Goal: Task Accomplishment & Management: Complete application form

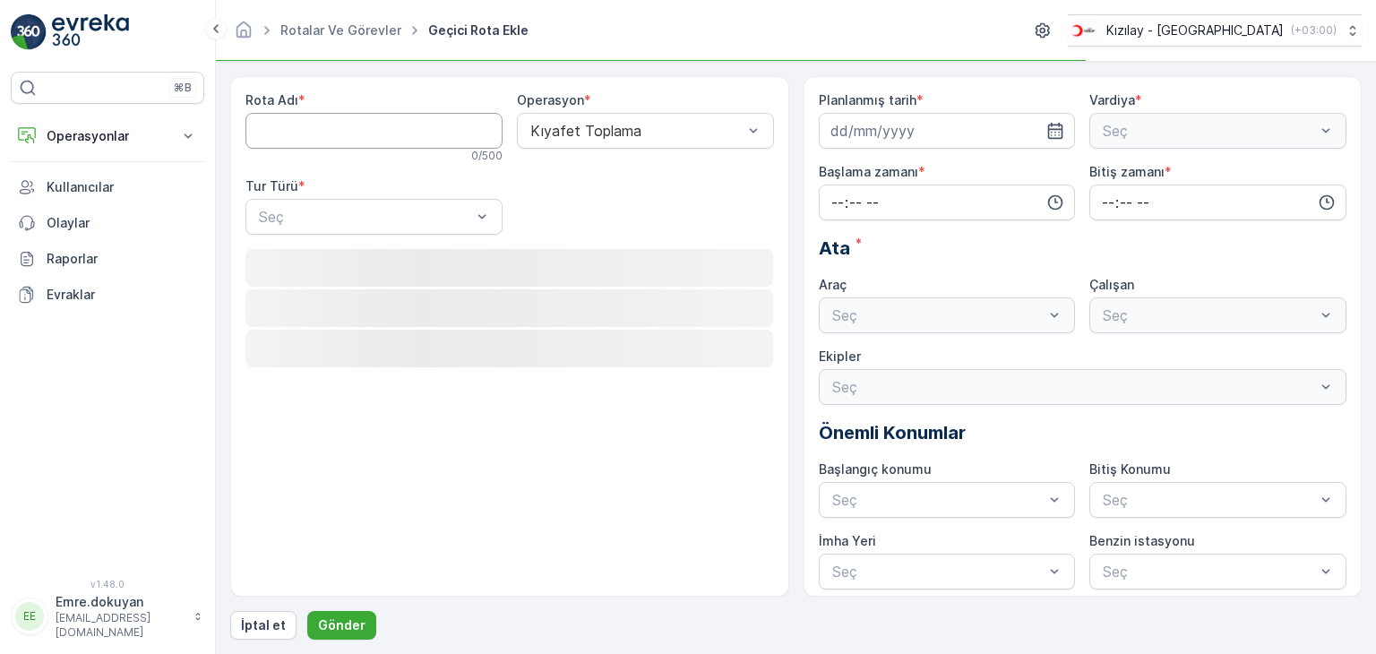
click at [369, 130] on Adı "Rota Adı" at bounding box center [374, 131] width 257 height 36
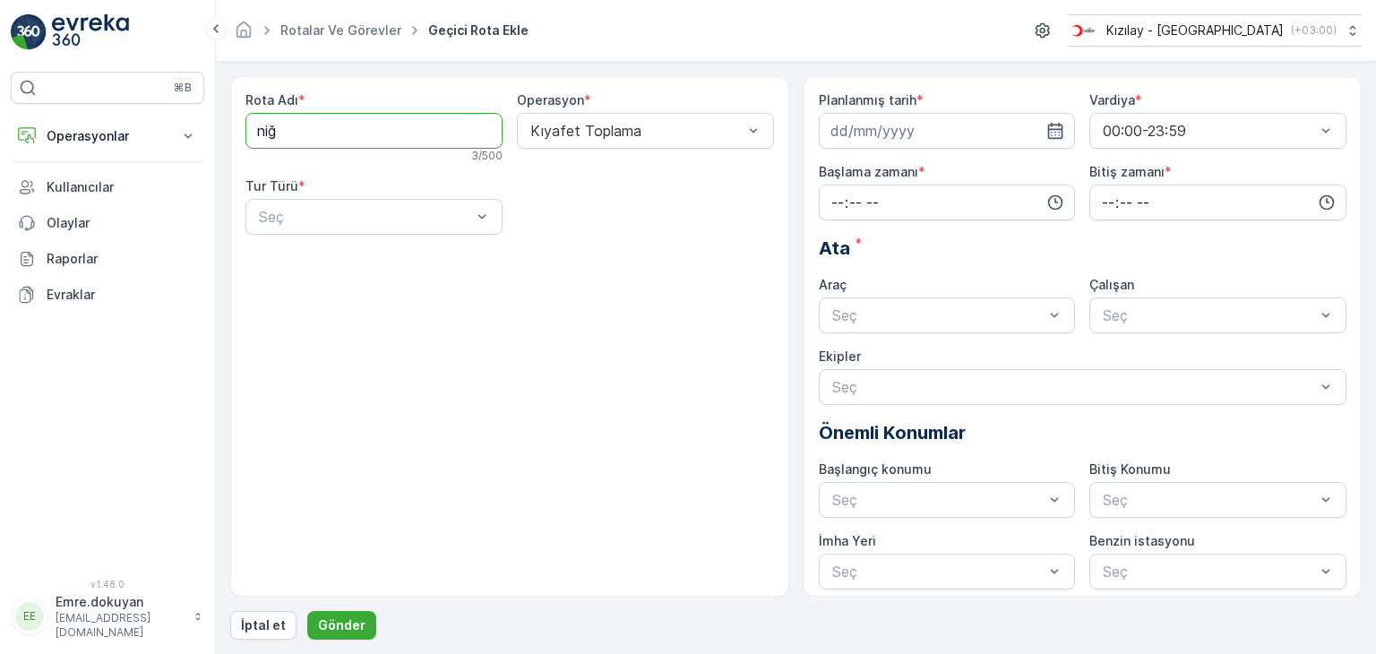
type Adı "NİĞDE-1"
click at [636, 129] on div at bounding box center [637, 131] width 216 height 16
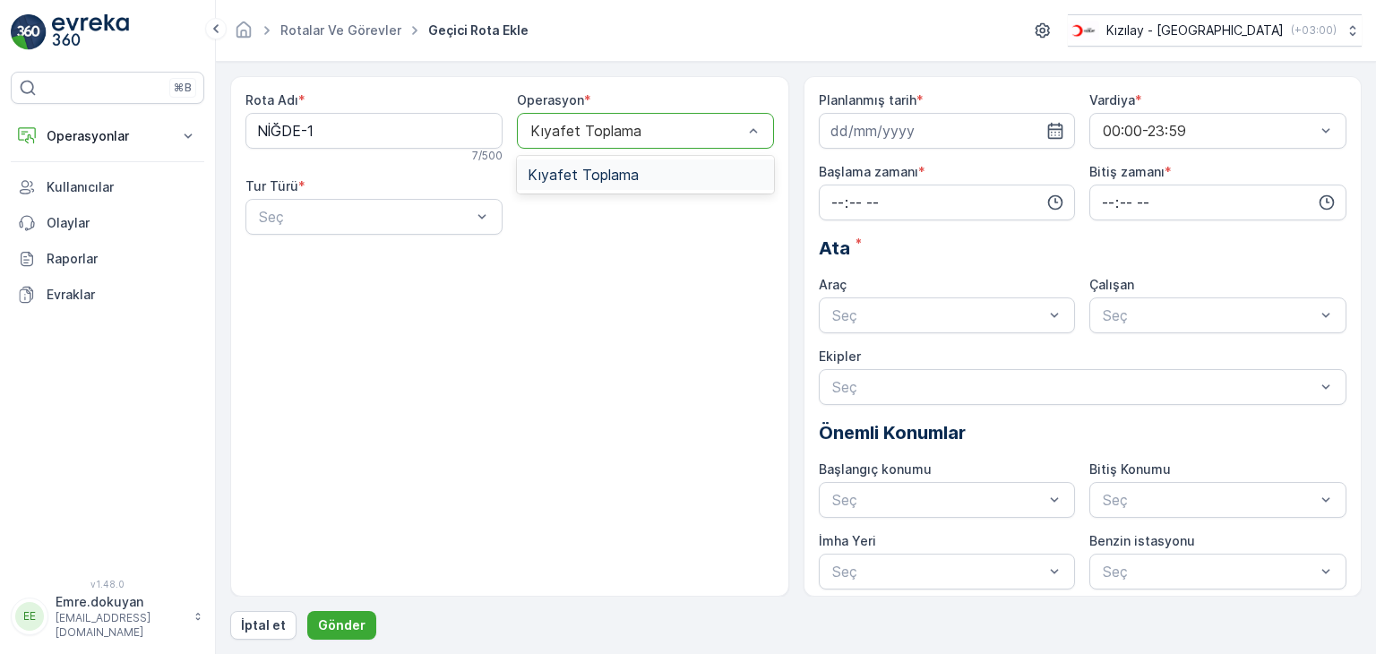
drag, startPoint x: 609, startPoint y: 173, endPoint x: 591, endPoint y: 180, distance: 20.1
click at [608, 173] on span "Kıyafet Toplama" at bounding box center [583, 175] width 111 height 16
click at [378, 220] on div at bounding box center [365, 217] width 216 height 16
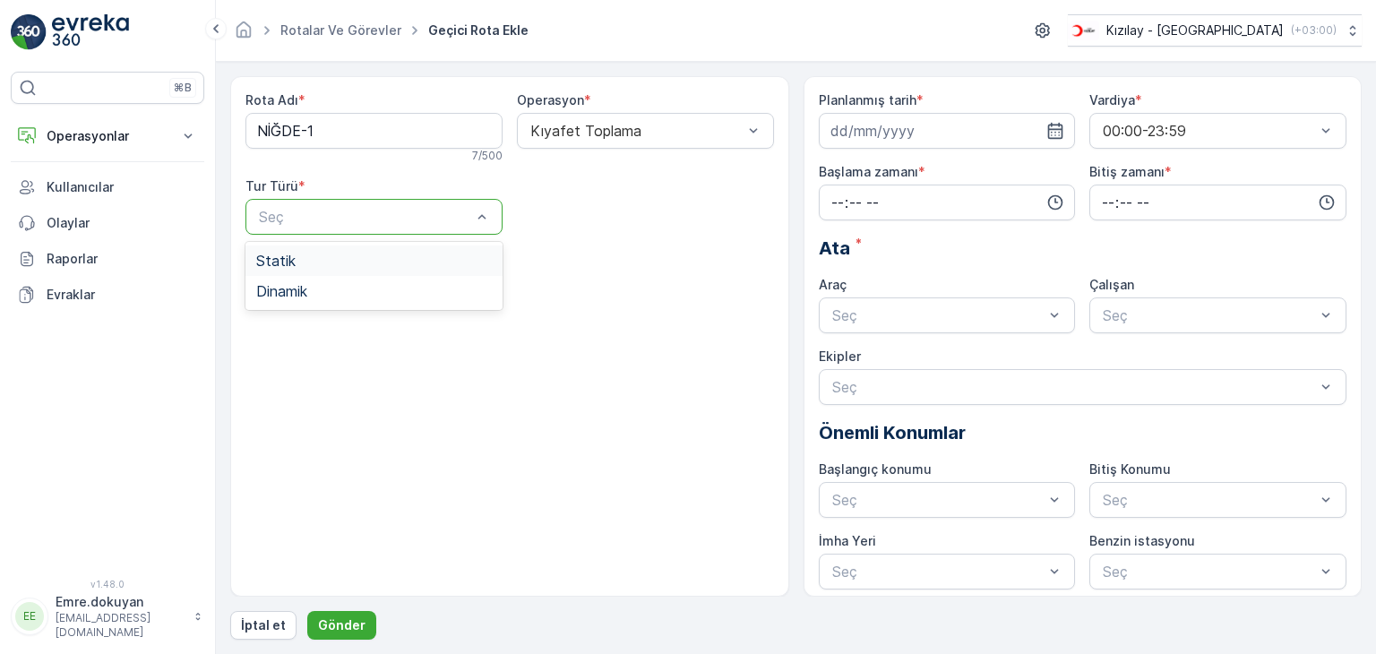
click at [366, 263] on div "Statik" at bounding box center [374, 261] width 236 height 16
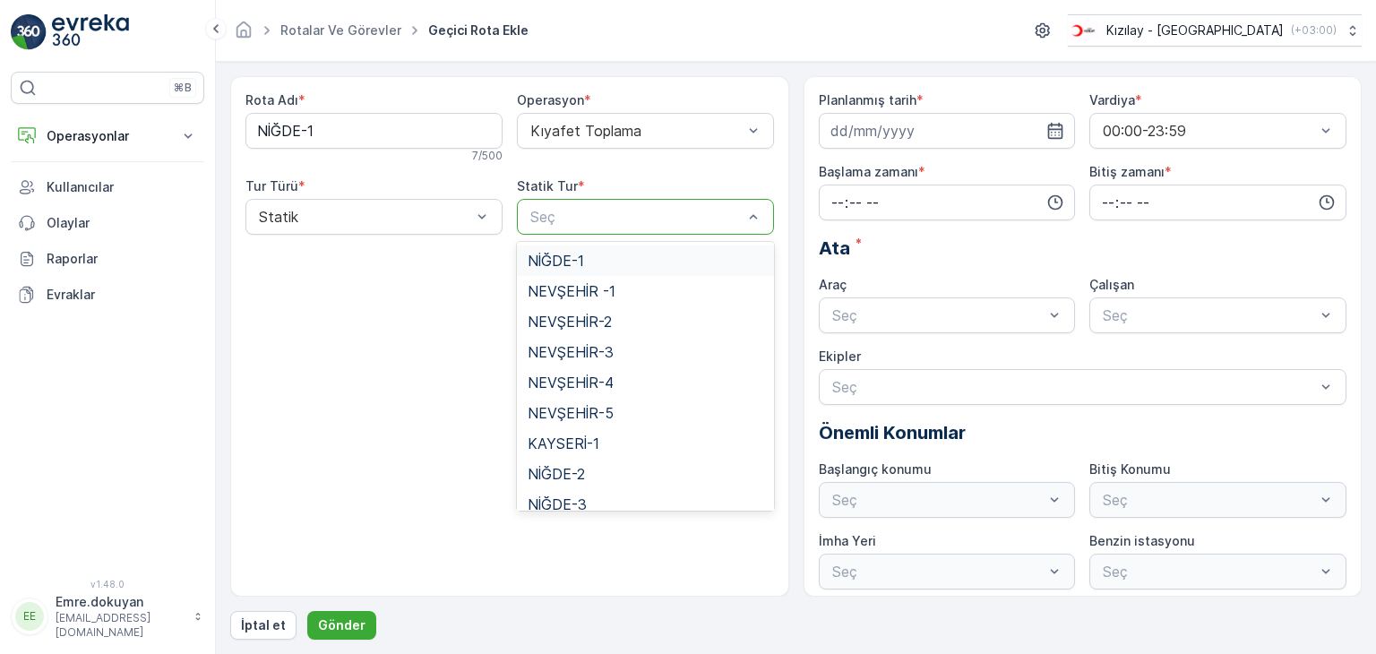
click at [625, 211] on div at bounding box center [637, 217] width 216 height 16
click at [575, 268] on span "NİĞDE-1" at bounding box center [556, 261] width 56 height 16
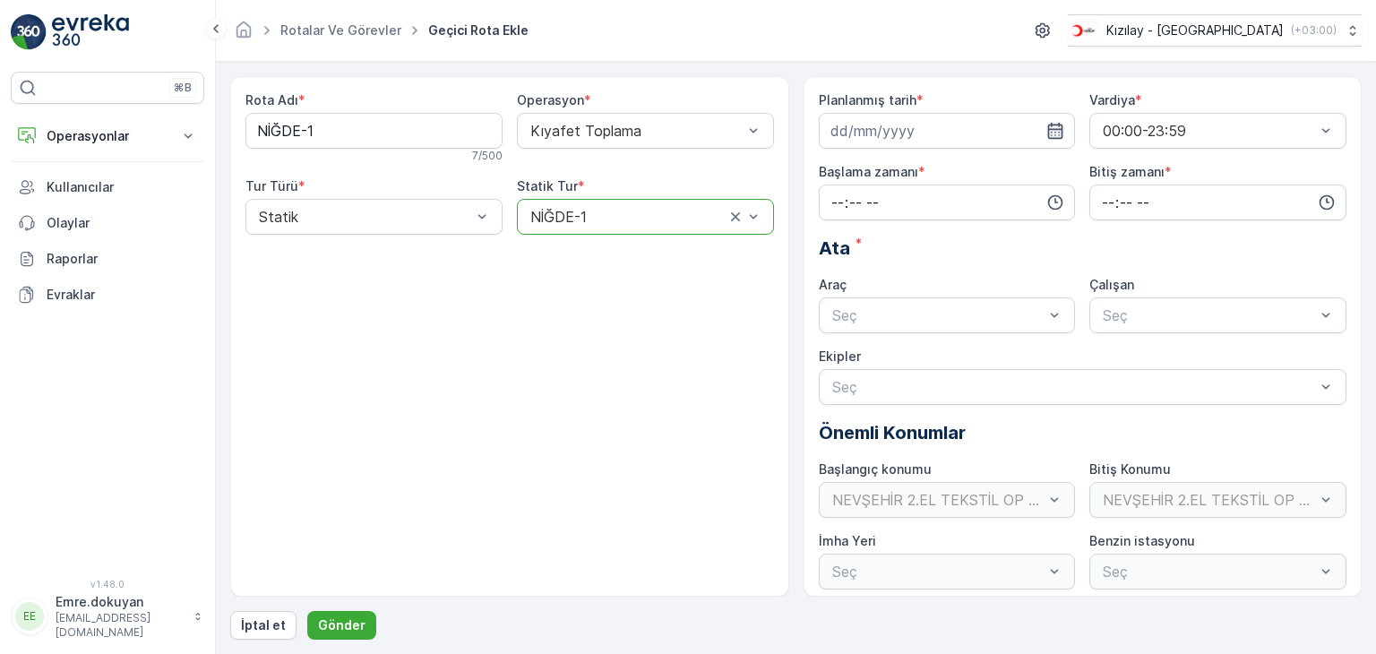
click at [1051, 123] on icon "button" at bounding box center [1055, 131] width 15 height 16
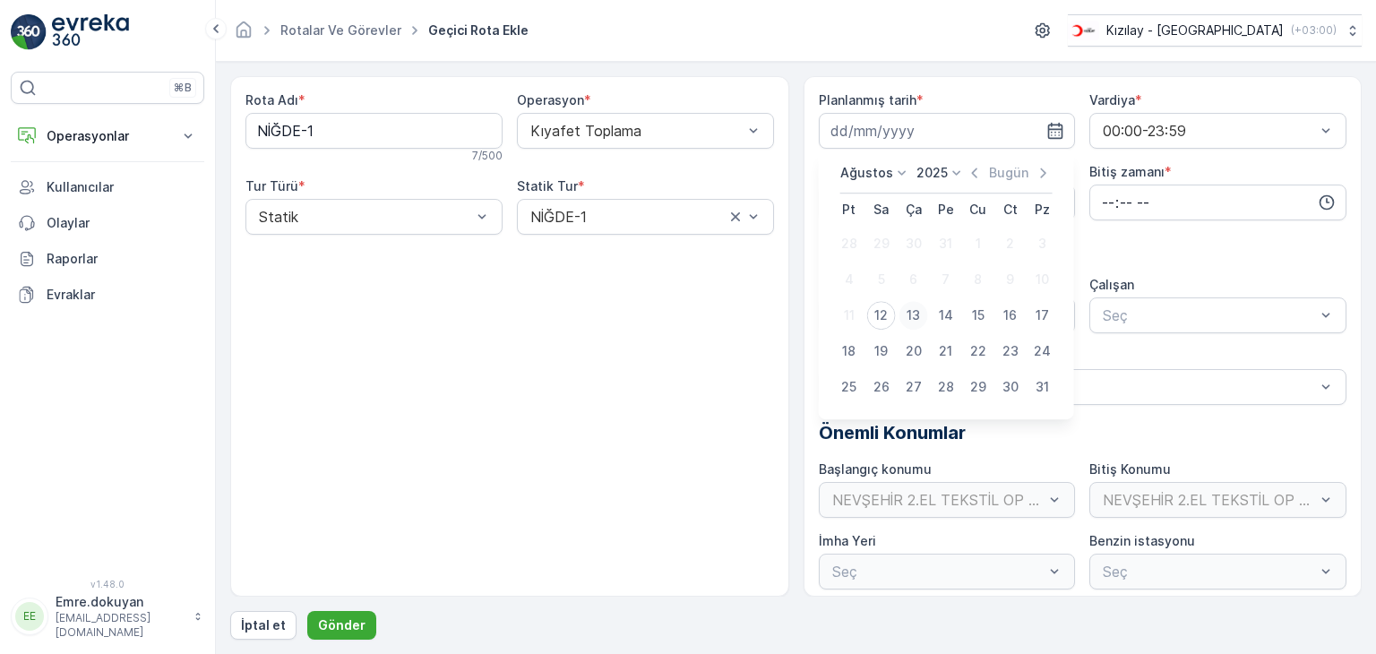
click at [912, 316] on div "13" at bounding box center [914, 315] width 29 height 29
type input "[DATE]"
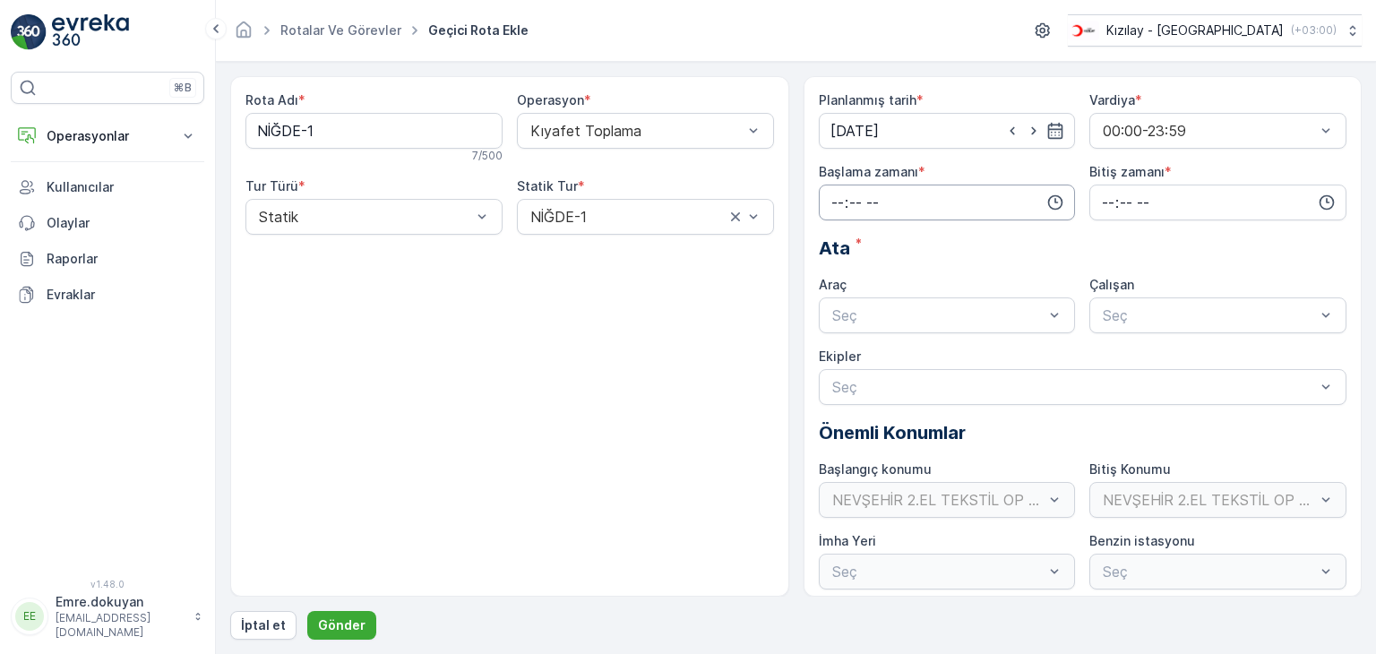
click at [841, 187] on input "time" at bounding box center [947, 203] width 257 height 36
click at [842, 358] on span "05" at bounding box center [838, 362] width 16 height 18
type input "05:00"
click at [884, 239] on span "00" at bounding box center [875, 237] width 16 height 18
click at [1105, 202] on input "time" at bounding box center [1218, 203] width 257 height 36
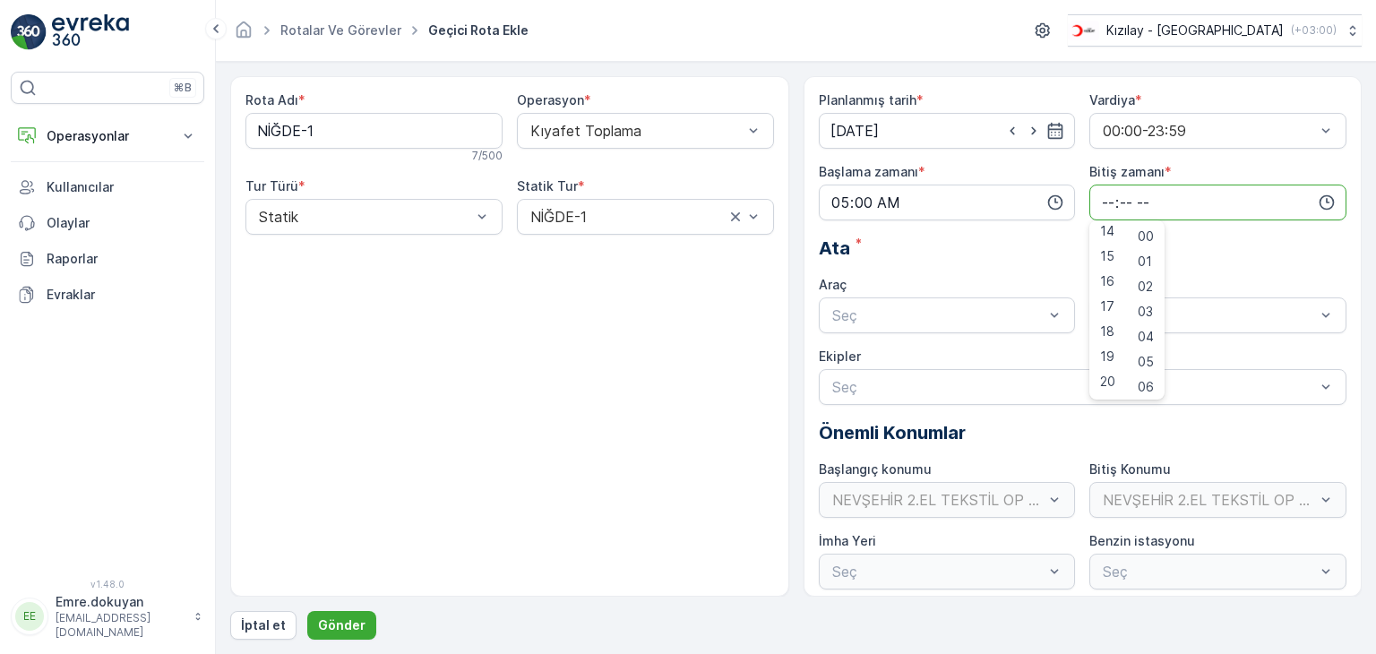
scroll to position [358, 0]
click at [1108, 280] on span "16" at bounding box center [1107, 280] width 14 height 18
type input "16:00"
click at [1145, 234] on span "00" at bounding box center [1146, 237] width 16 height 18
click at [858, 314] on div at bounding box center [939, 315] width 216 height 16
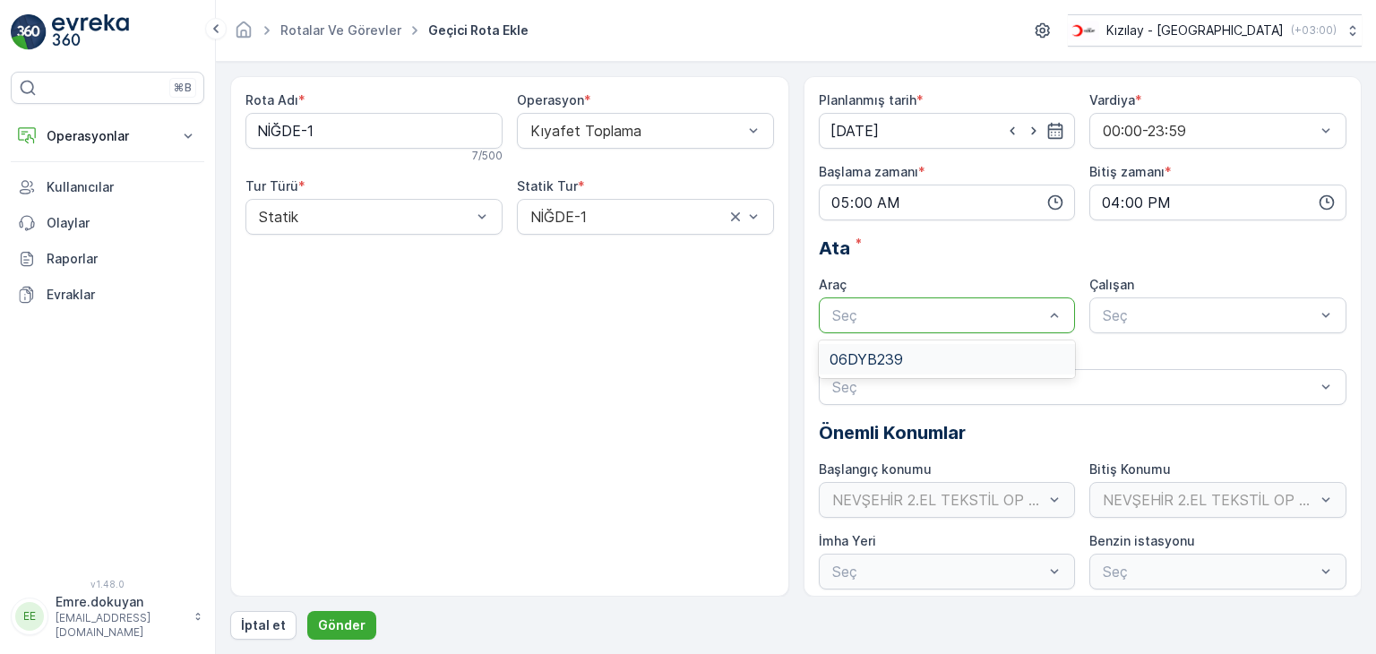
click at [861, 356] on span "06DYB239" at bounding box center [866, 359] width 73 height 16
click at [1152, 317] on div at bounding box center [1209, 315] width 216 height 16
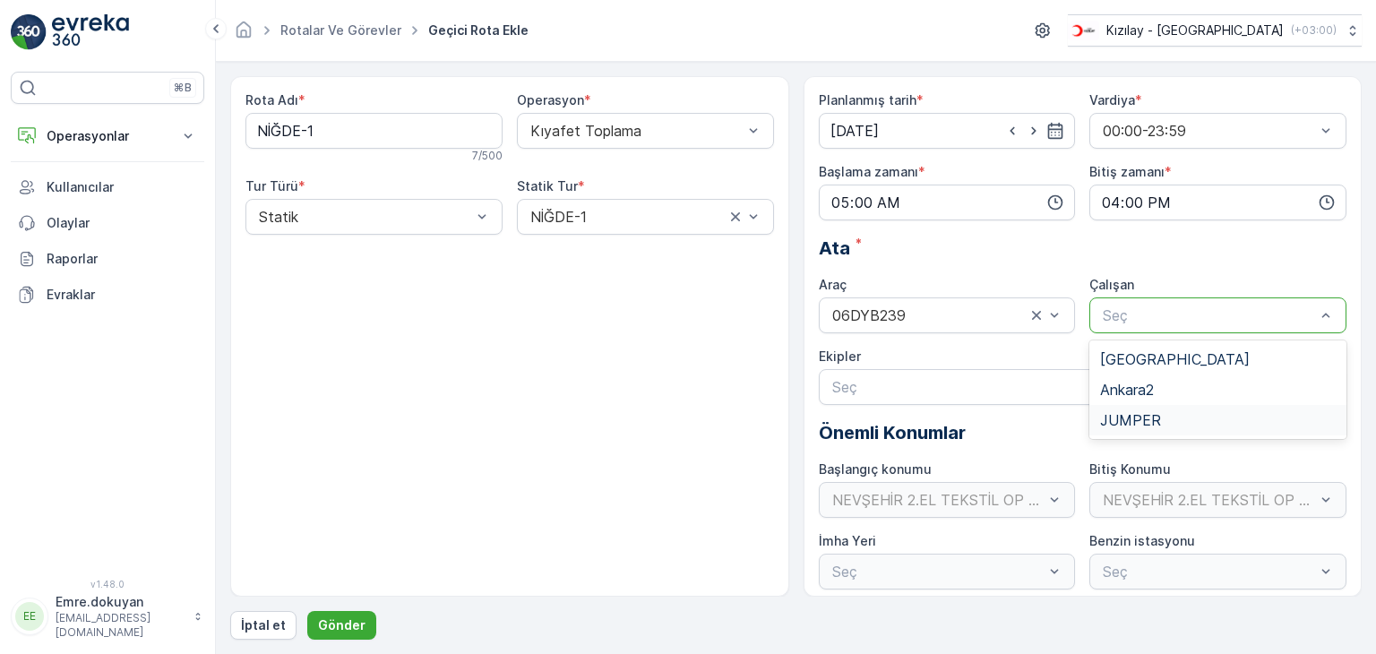
click at [1121, 422] on span "JUMPER" at bounding box center [1130, 420] width 61 height 16
click at [345, 623] on p "Gönder" at bounding box center [341, 626] width 47 height 18
